Goal: Task Accomplishment & Management: Use online tool/utility

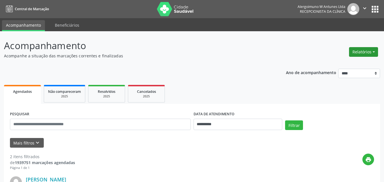
click at [361, 53] on button "Relatórios" at bounding box center [363, 52] width 29 height 10
click at [331, 66] on link "Agendamentos" at bounding box center [347, 64] width 61 height 8
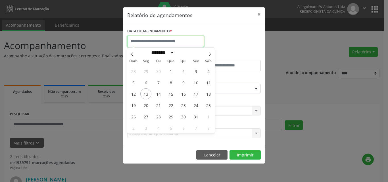
drag, startPoint x: 182, startPoint y: 43, endPoint x: 175, endPoint y: 43, distance: 7.1
click at [182, 43] on input "text" at bounding box center [165, 41] width 77 height 11
click at [193, 128] on span "7" at bounding box center [195, 127] width 11 height 11
type input "**********"
click at [193, 128] on span "7" at bounding box center [195, 127] width 11 height 11
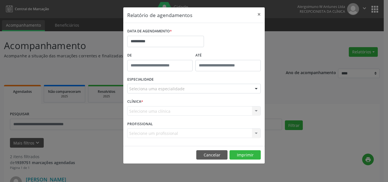
click at [193, 128] on div "PROFISSIONAL Selecione um profissional Nenhum resultado encontrado para: " " Nã…" at bounding box center [194, 131] width 136 height 22
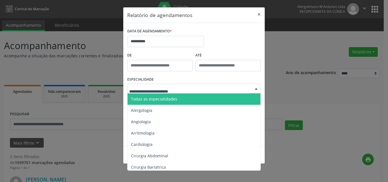
click at [147, 110] on span "Alergologia" at bounding box center [141, 110] width 21 height 5
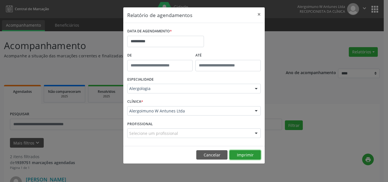
click at [244, 154] on button "Imprimir" at bounding box center [244, 155] width 31 height 10
